Goal: Task Accomplishment & Management: Complete application form

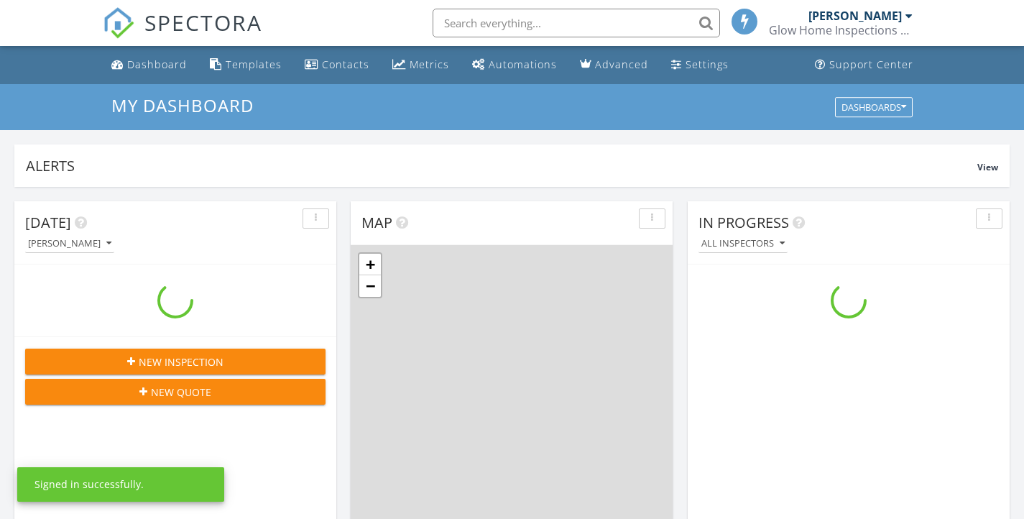
scroll to position [1330, 1046]
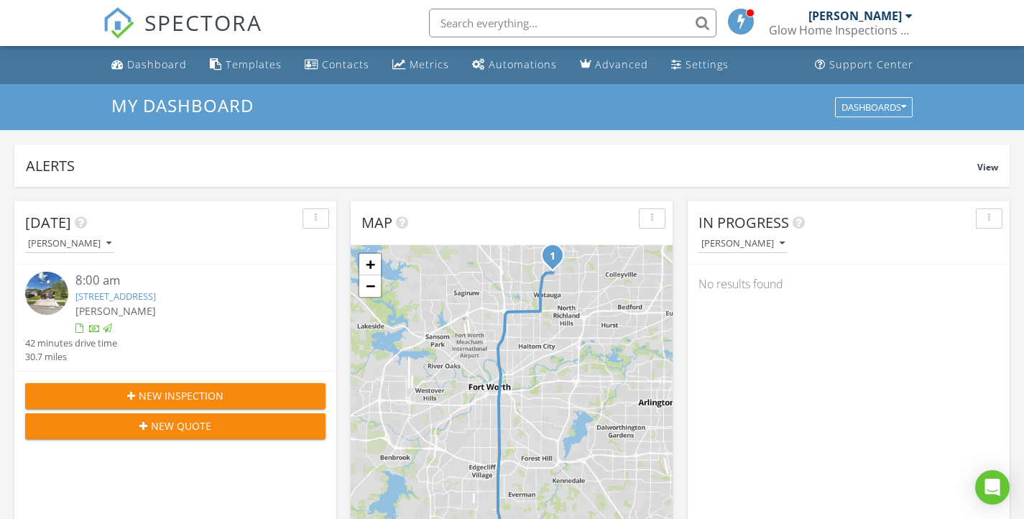
click at [206, 395] on span "New Inspection" at bounding box center [181, 395] width 85 height 15
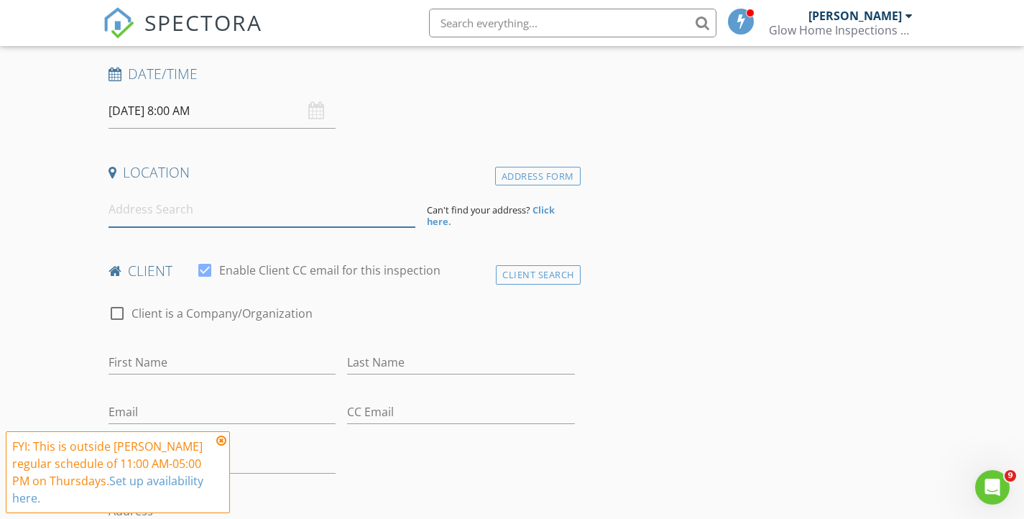
click at [220, 211] on input at bounding box center [262, 209] width 307 height 35
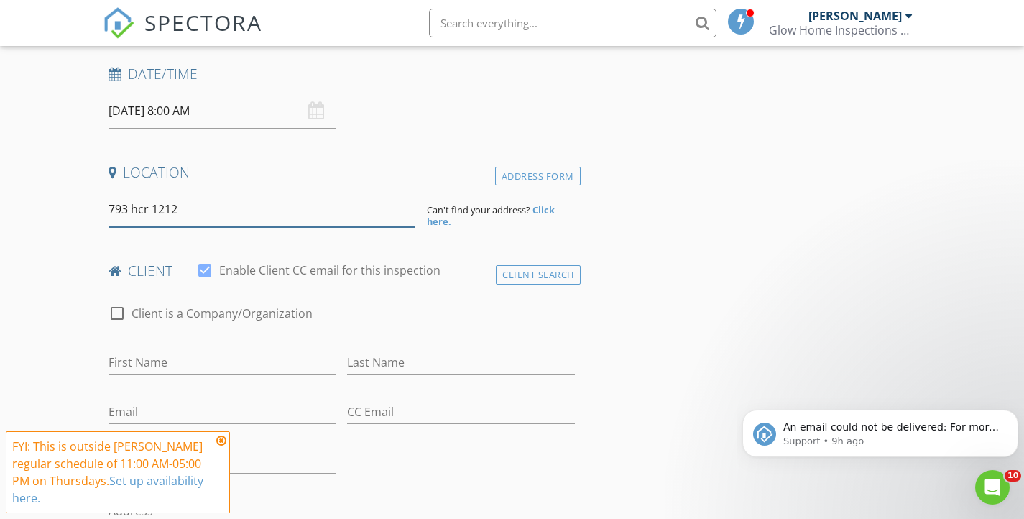
click at [137, 208] on input "793 hcr 1212" at bounding box center [262, 209] width 307 height 35
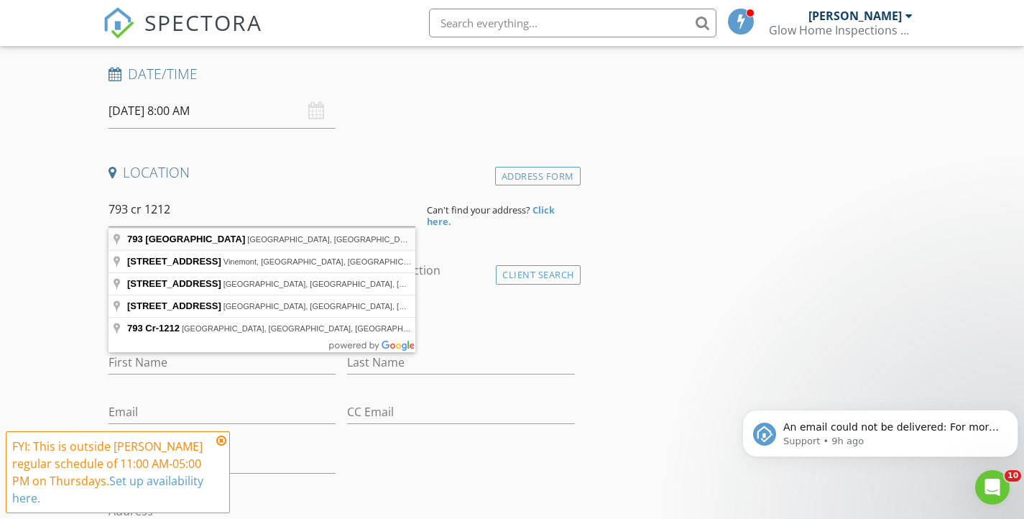
type input "793 County Road 1212, Blum, TX, USA"
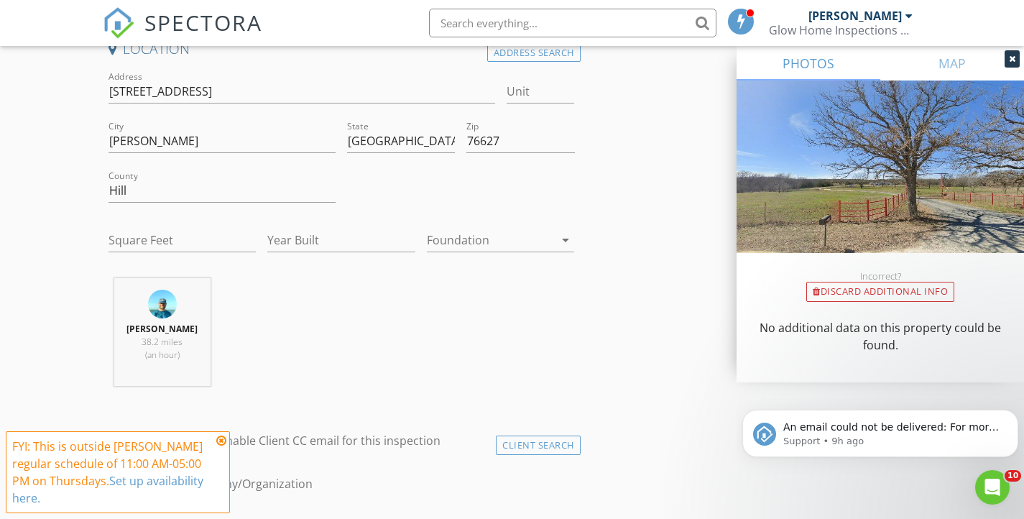
scroll to position [359, 0]
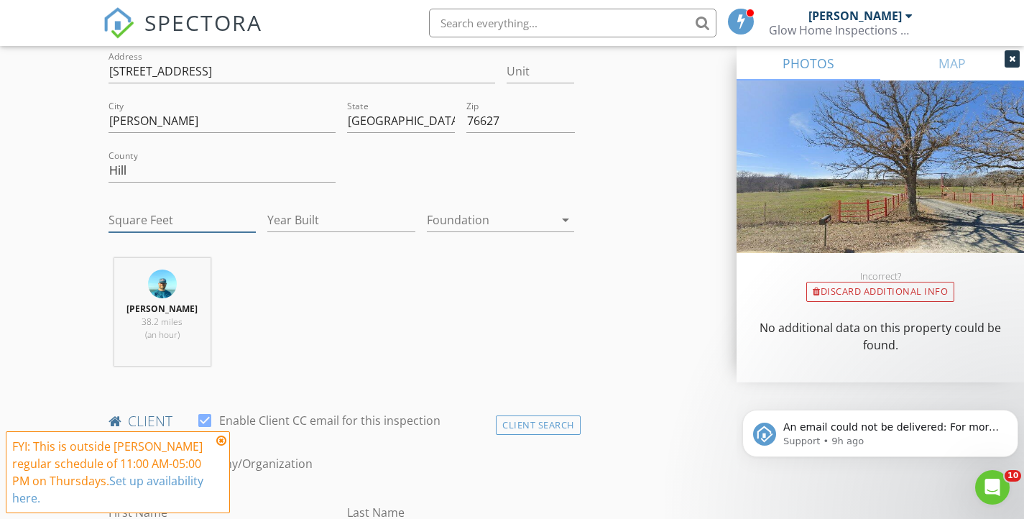
click at [172, 218] on input "Square Feet" at bounding box center [183, 220] width 148 height 24
type input "2173"
click at [300, 225] on input "Year Built" at bounding box center [341, 220] width 148 height 24
type input "2017"
click at [499, 220] on div at bounding box center [491, 219] width 128 height 23
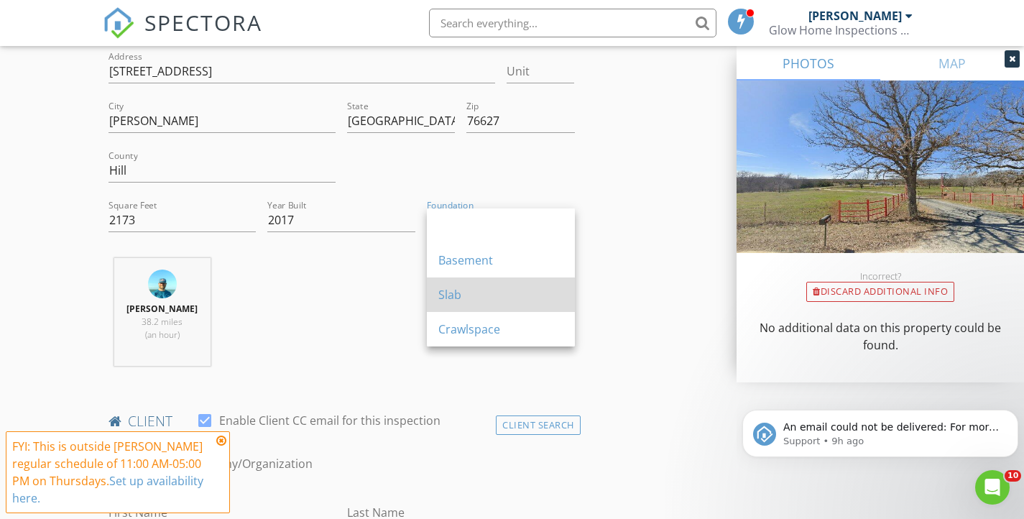
click at [487, 283] on div "Slab" at bounding box center [500, 294] width 125 height 34
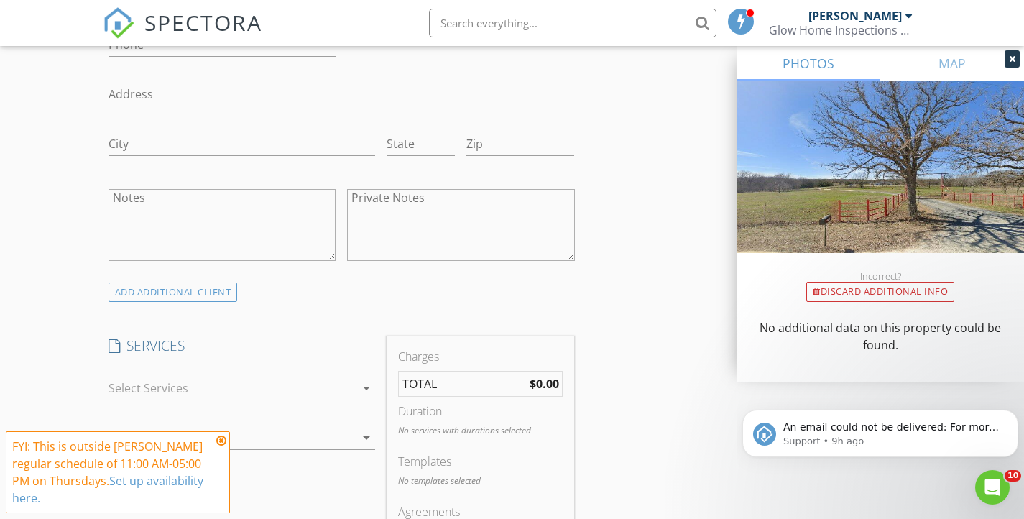
scroll to position [1078, 0]
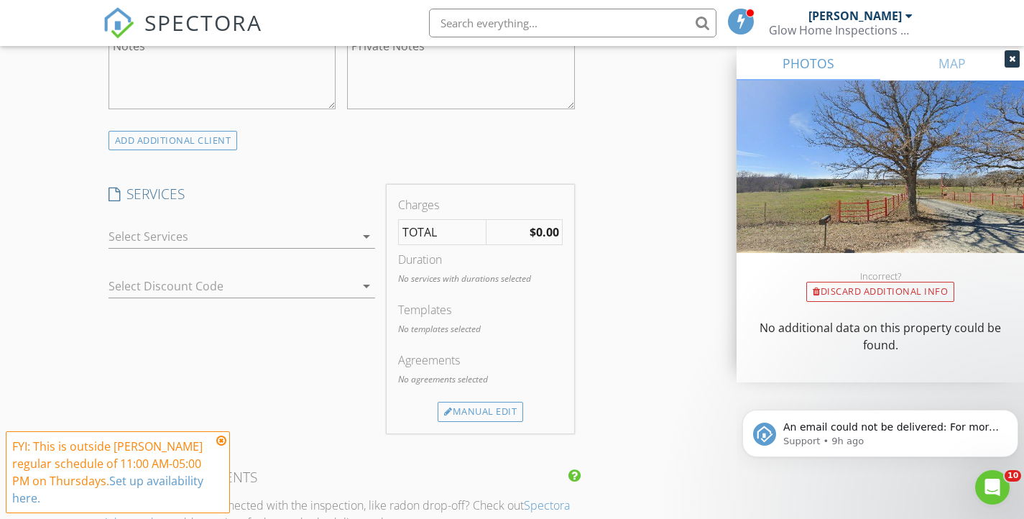
click at [359, 236] on icon "arrow_drop_down" at bounding box center [366, 236] width 17 height 17
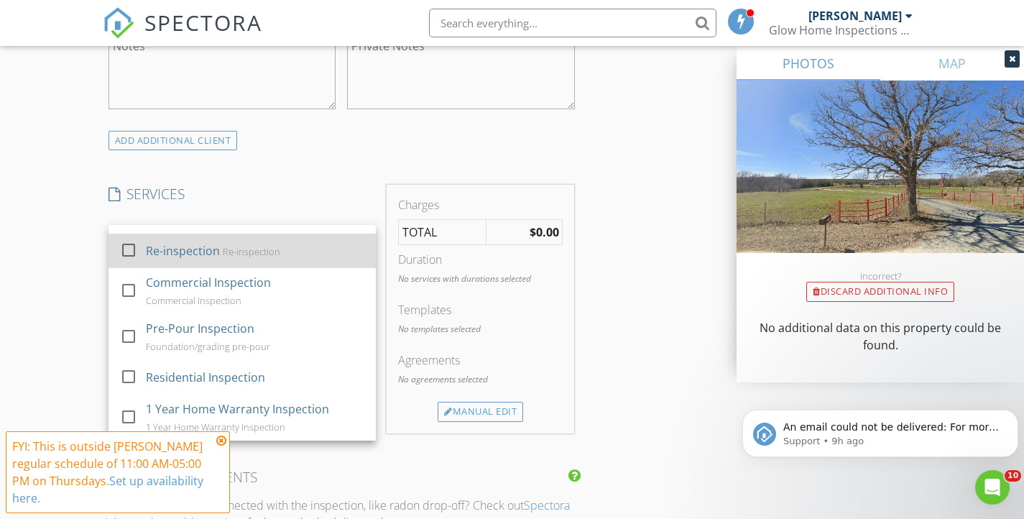
scroll to position [72, 0]
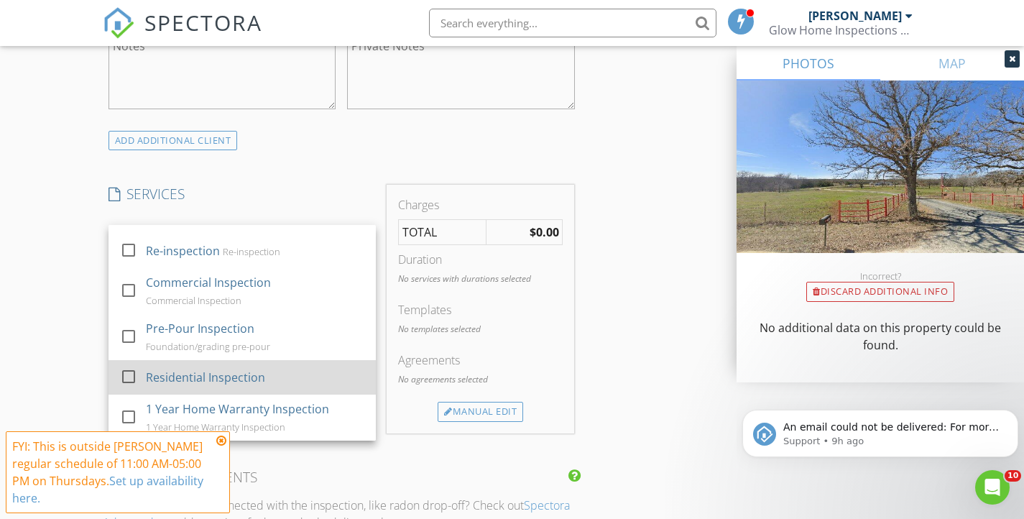
click at [134, 374] on div at bounding box center [128, 376] width 24 height 24
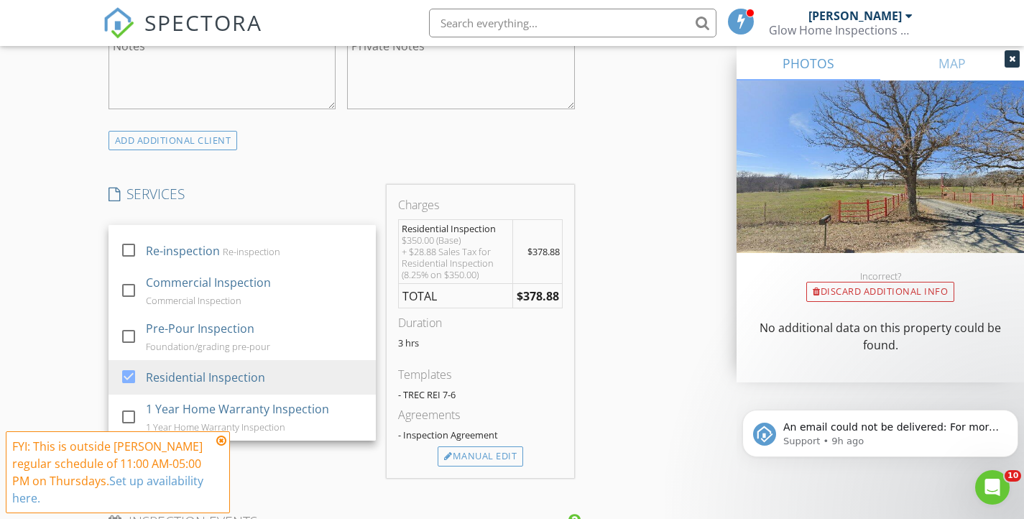
click at [41, 272] on div "New Inspection Click here to use the New Order Form INSPECTOR(S) check_box Bren…" at bounding box center [512, 283] width 1024 height 2555
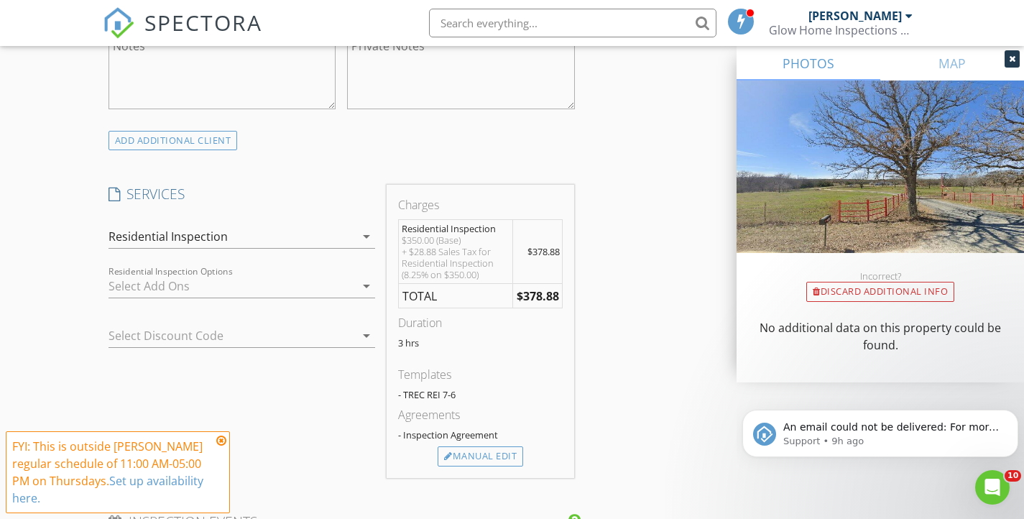
click at [191, 282] on div at bounding box center [232, 286] width 247 height 23
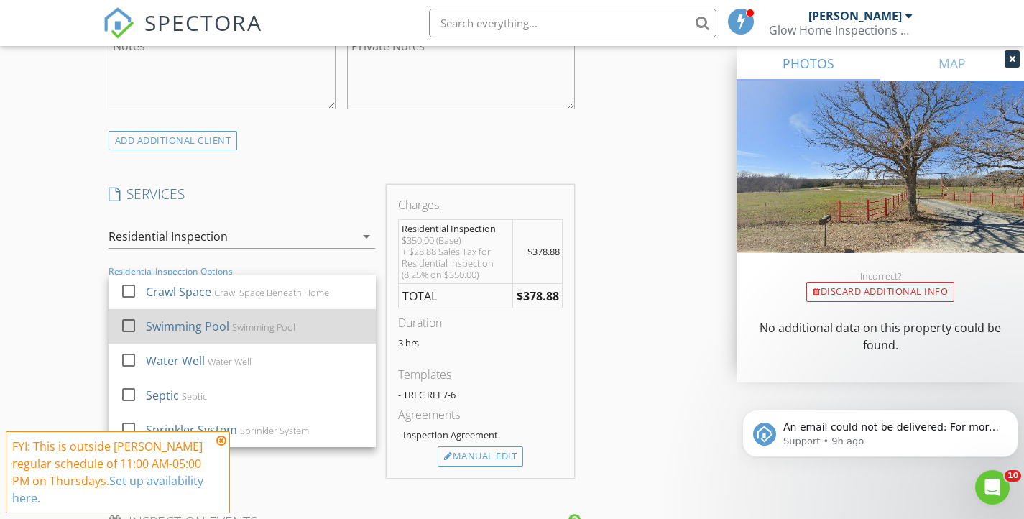
click at [126, 326] on div at bounding box center [128, 325] width 24 height 24
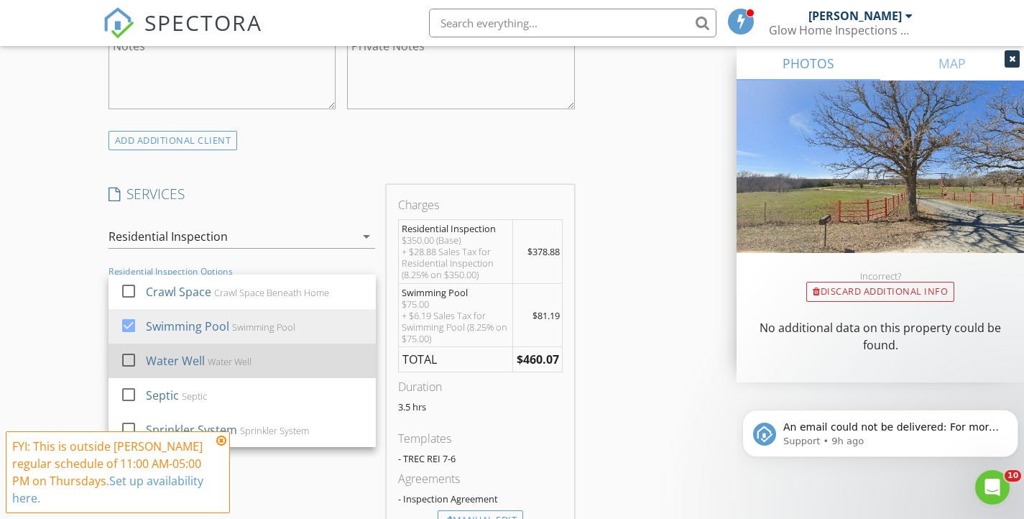
click at [126, 357] on div at bounding box center [128, 360] width 24 height 24
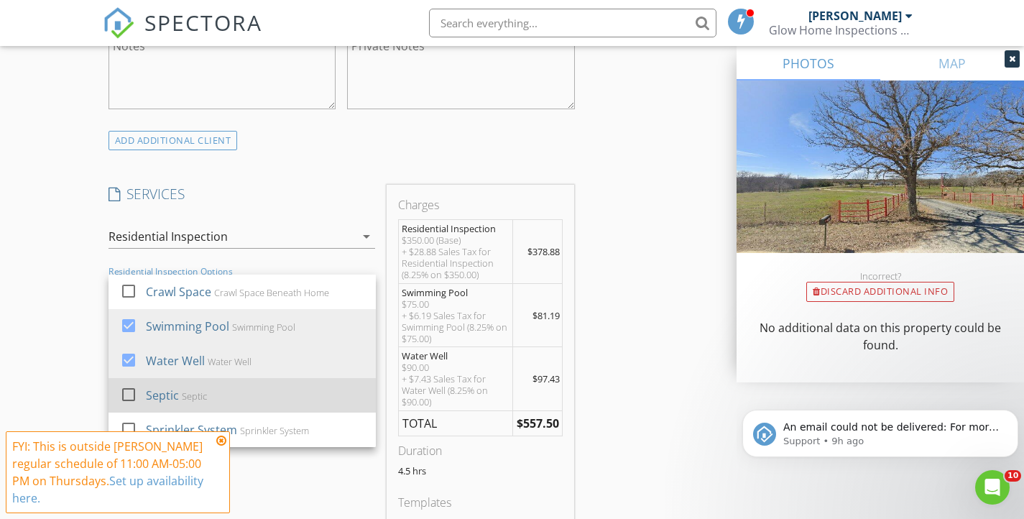
click at [128, 392] on div at bounding box center [128, 394] width 24 height 24
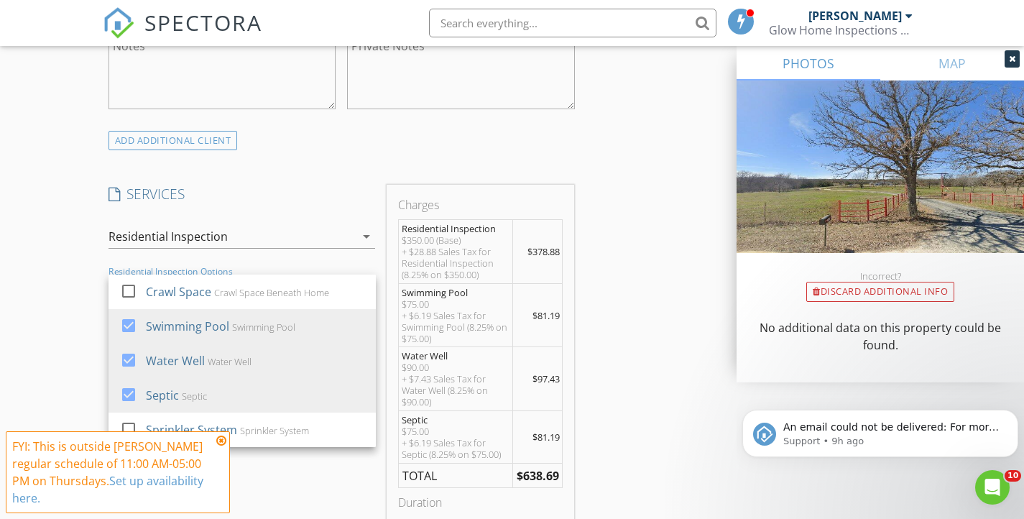
click at [221, 443] on icon at bounding box center [221, 440] width 10 height 11
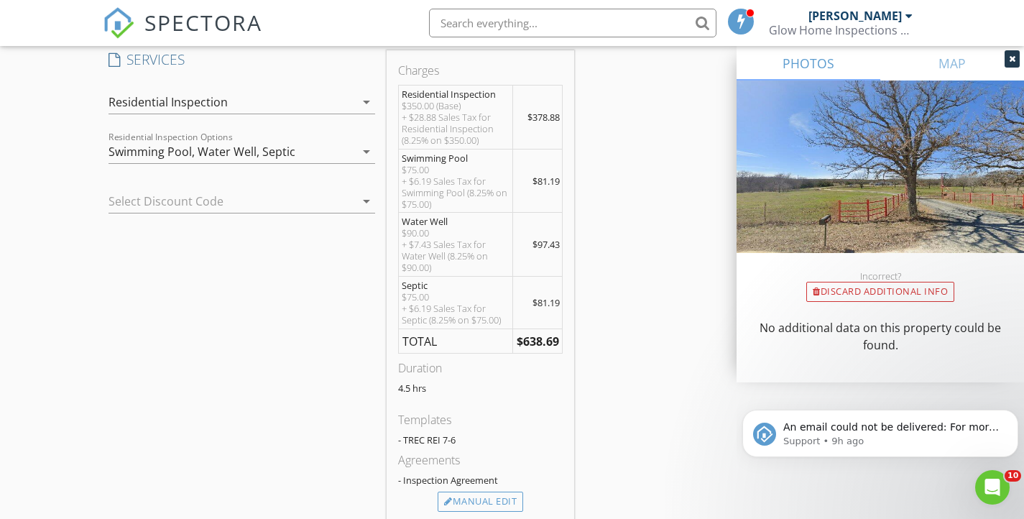
scroll to position [1222, 0]
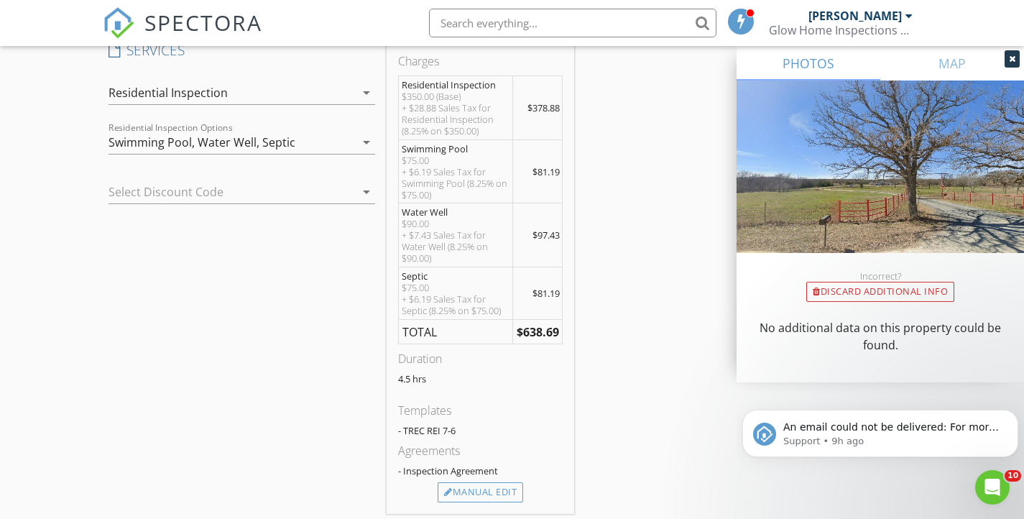
click at [229, 189] on div at bounding box center [222, 191] width 227 height 23
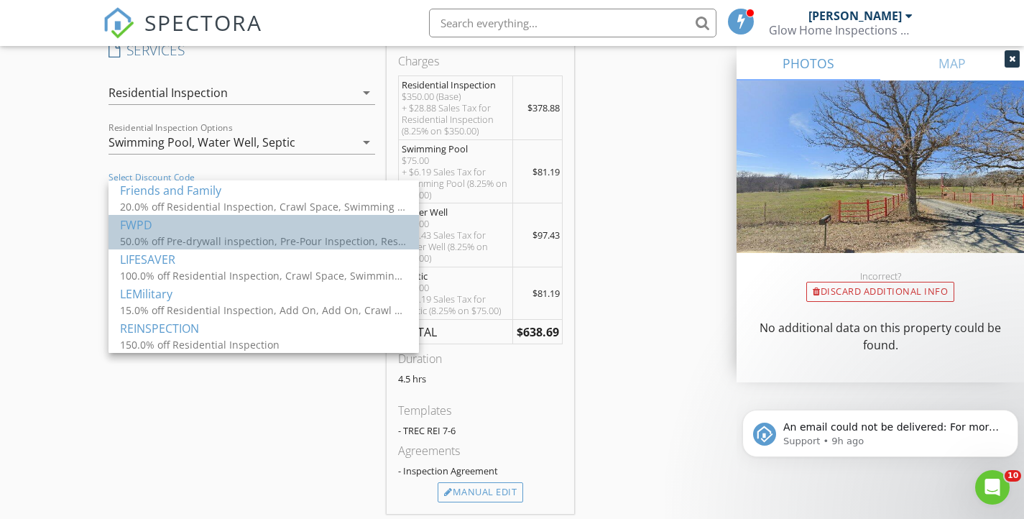
click at [218, 233] on div "FWPD" at bounding box center [263, 224] width 287 height 17
